Goal: Task Accomplishment & Management: Manage account settings

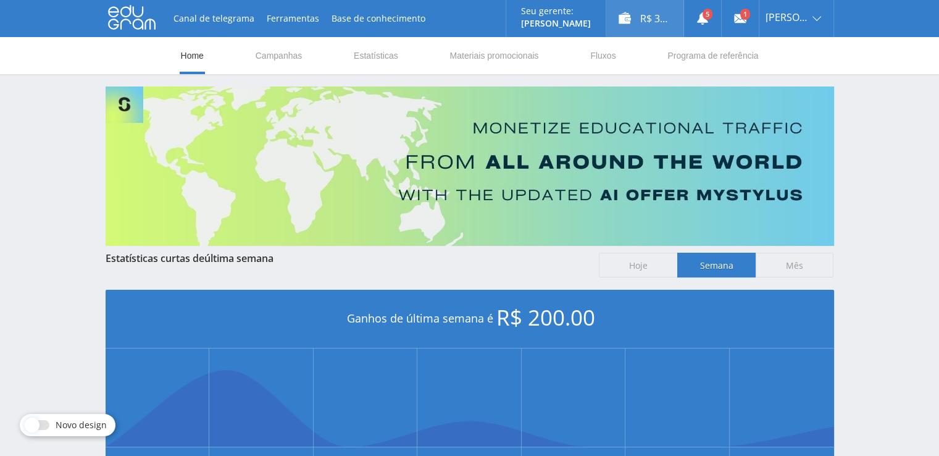
click at [643, 21] on div "R$ 33.00" at bounding box center [644, 18] width 77 height 37
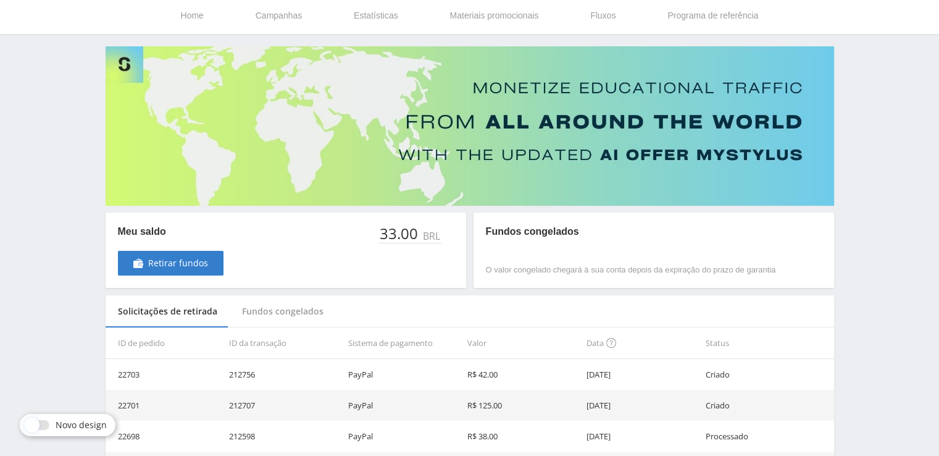
scroll to position [62, 0]
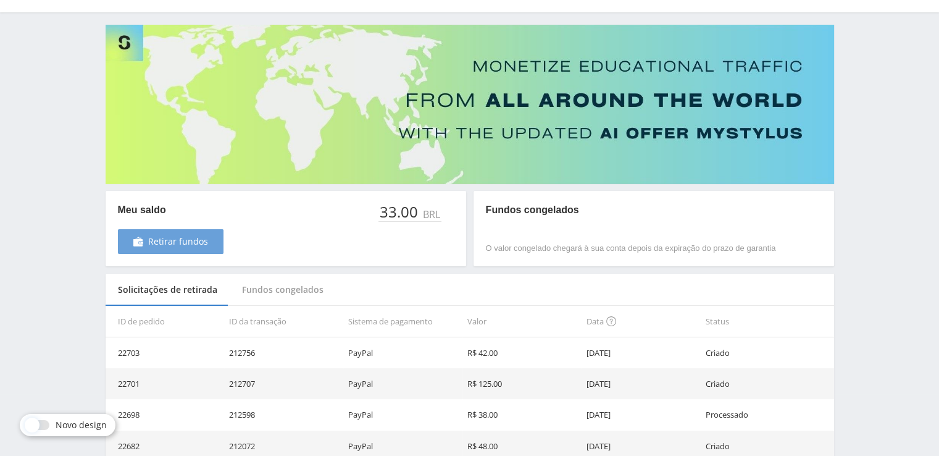
click at [172, 246] on span "Retirar fundos" at bounding box center [178, 241] width 60 height 10
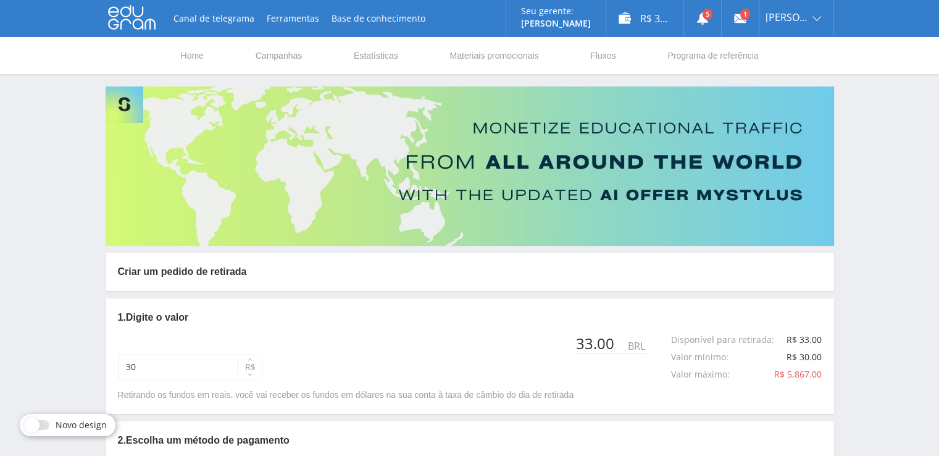
click at [167, 387] on div "1. Digite o valor 30 R$ 33.00 BRL Disponível para retirada : R$ 33.00 Valor mín…" at bounding box center [470, 355] width 729 height 115
click at [173, 356] on input "30" at bounding box center [190, 366] width 144 height 25
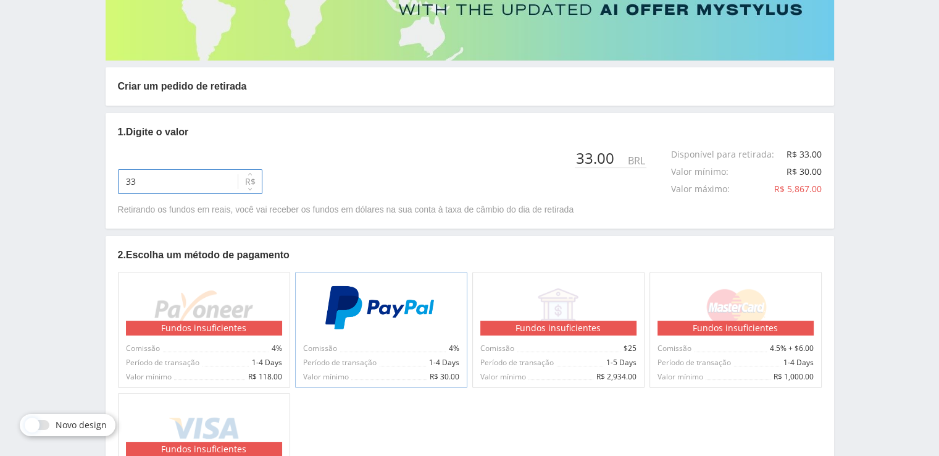
type input "33"
click at [383, 334] on div at bounding box center [381, 308] width 156 height 56
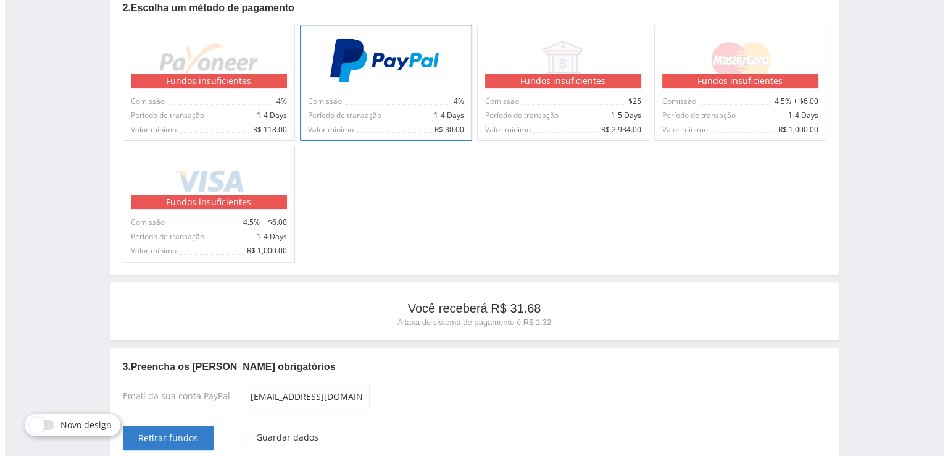
scroll to position [499, 0]
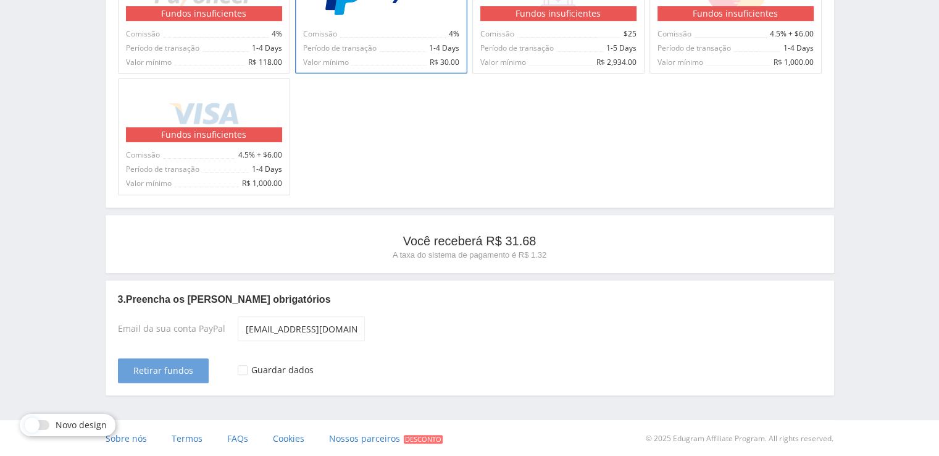
click at [158, 369] on span "Retirar fundos" at bounding box center [163, 371] width 60 height 10
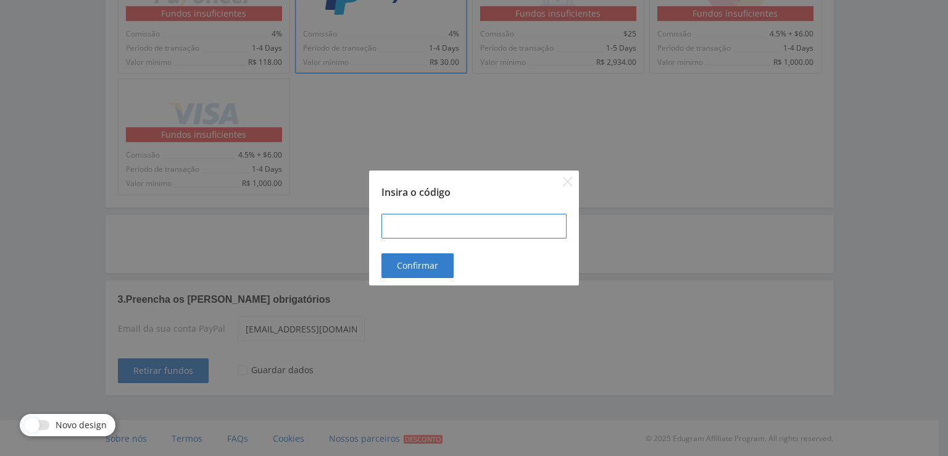
click at [437, 224] on input at bounding box center [474, 226] width 185 height 25
type input "101418"
click at [420, 251] on div "101418" at bounding box center [474, 226] width 210 height 54
click at [419, 259] on button "Confirmar" at bounding box center [418, 265] width 72 height 25
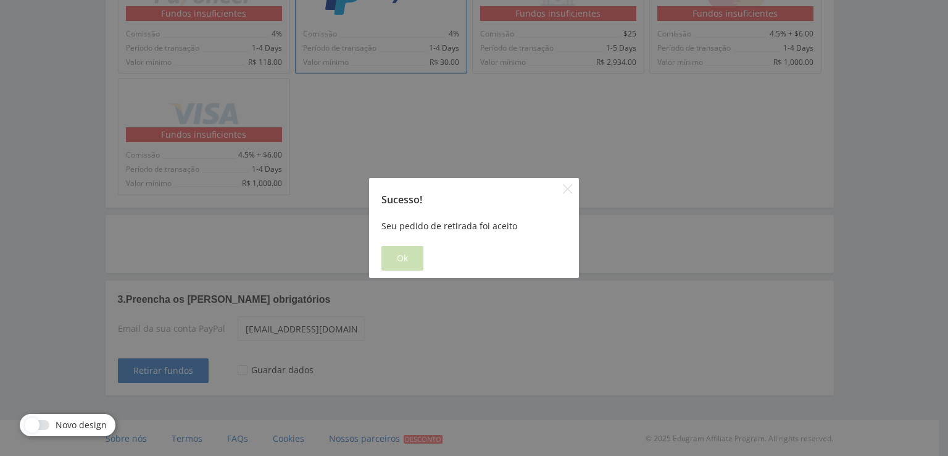
click at [406, 247] on button "Ok" at bounding box center [403, 258] width 42 height 25
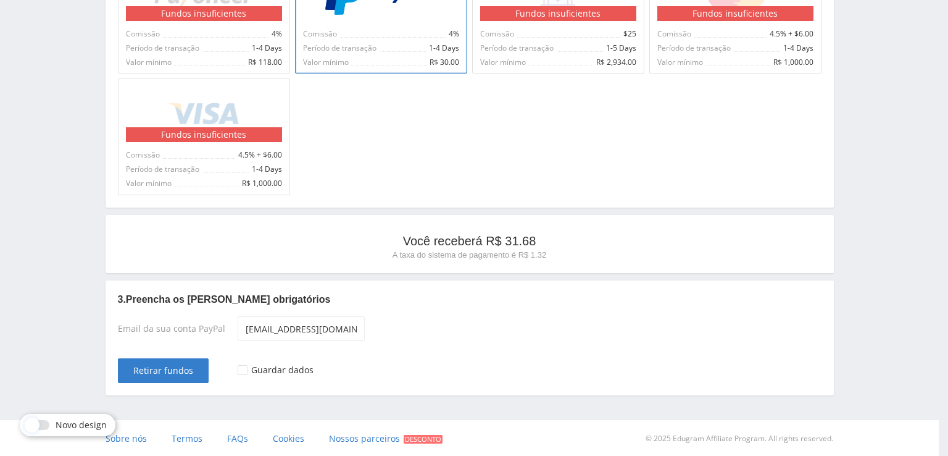
scroll to position [0, 0]
